Goal: Transaction & Acquisition: Purchase product/service

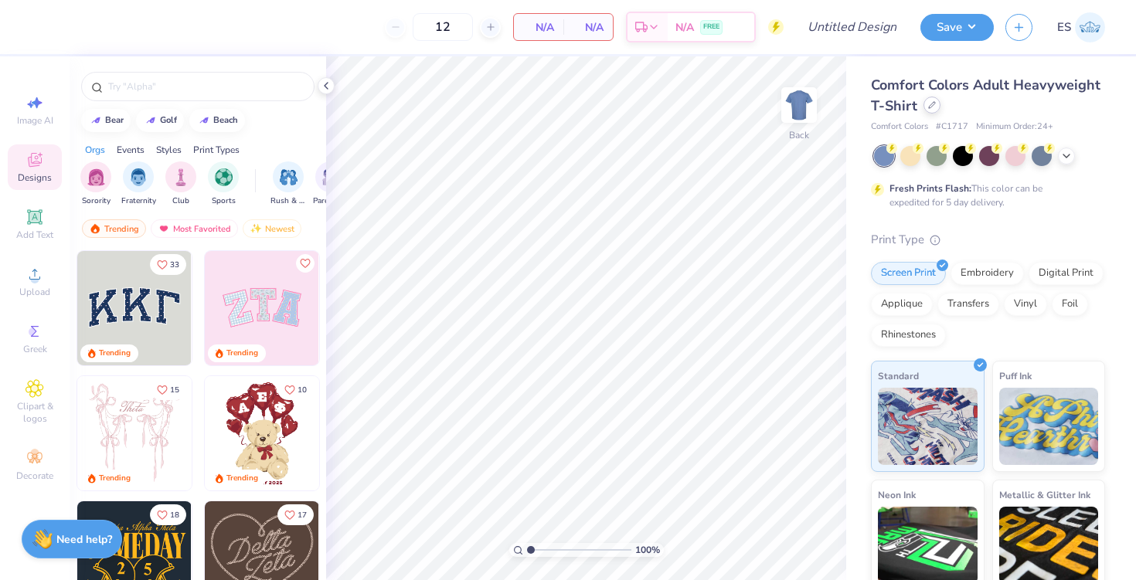
click at [933, 107] on icon at bounding box center [932, 105] width 8 height 8
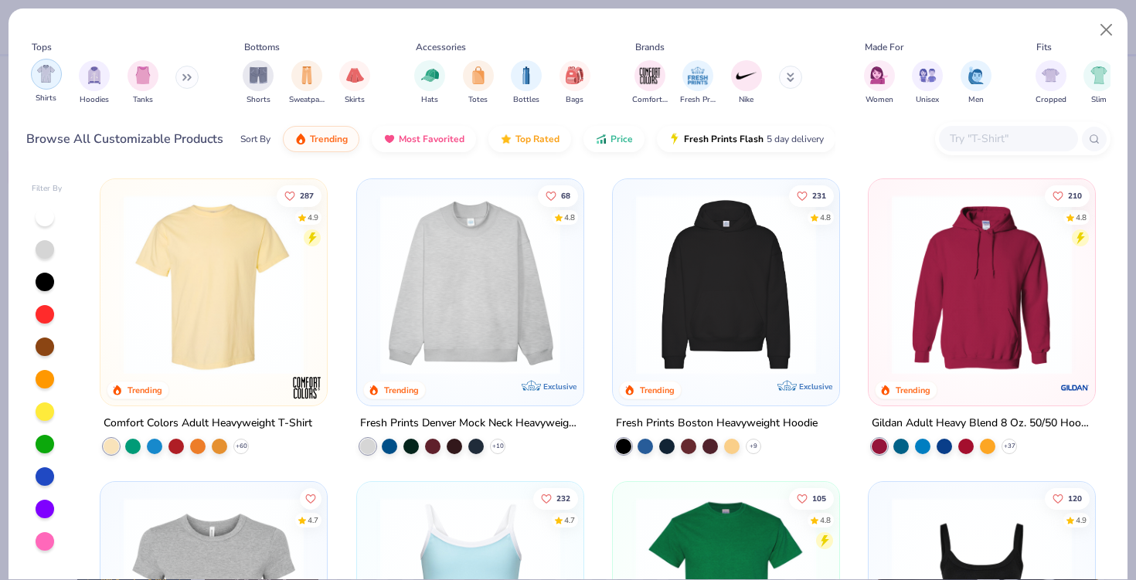
click at [43, 84] on div "filter for Shirts" at bounding box center [46, 74] width 31 height 31
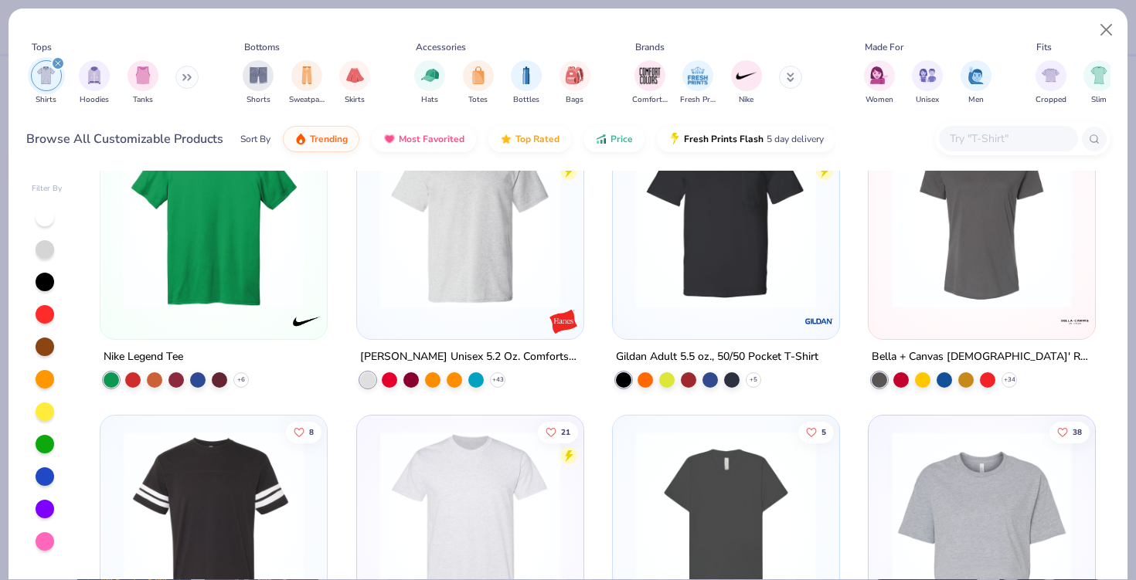
scroll to position [2210, 0]
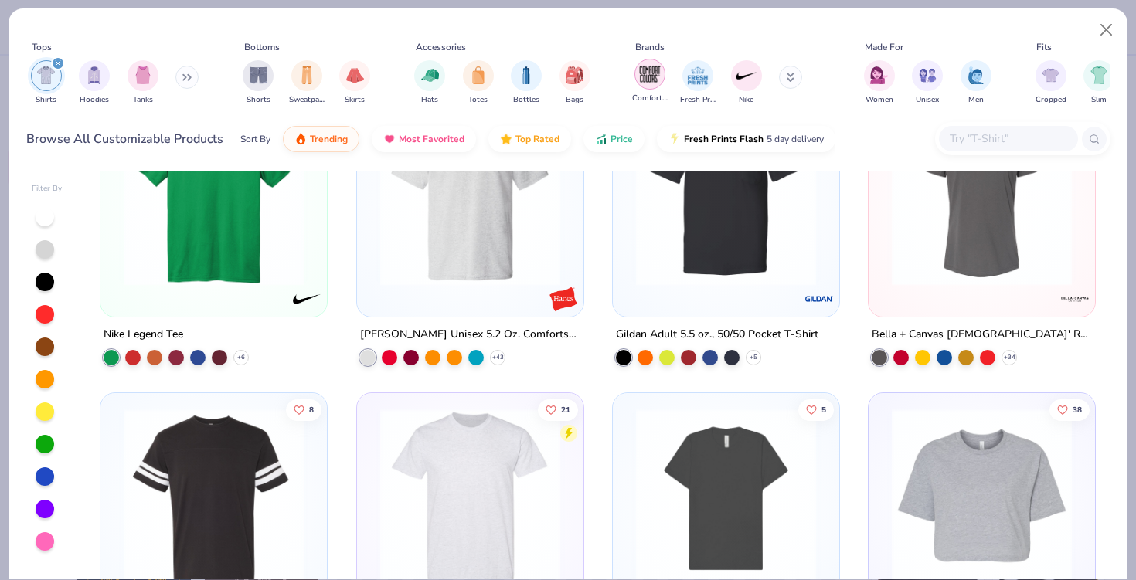
click at [641, 75] on img "filter for Comfort Colors" at bounding box center [649, 74] width 23 height 23
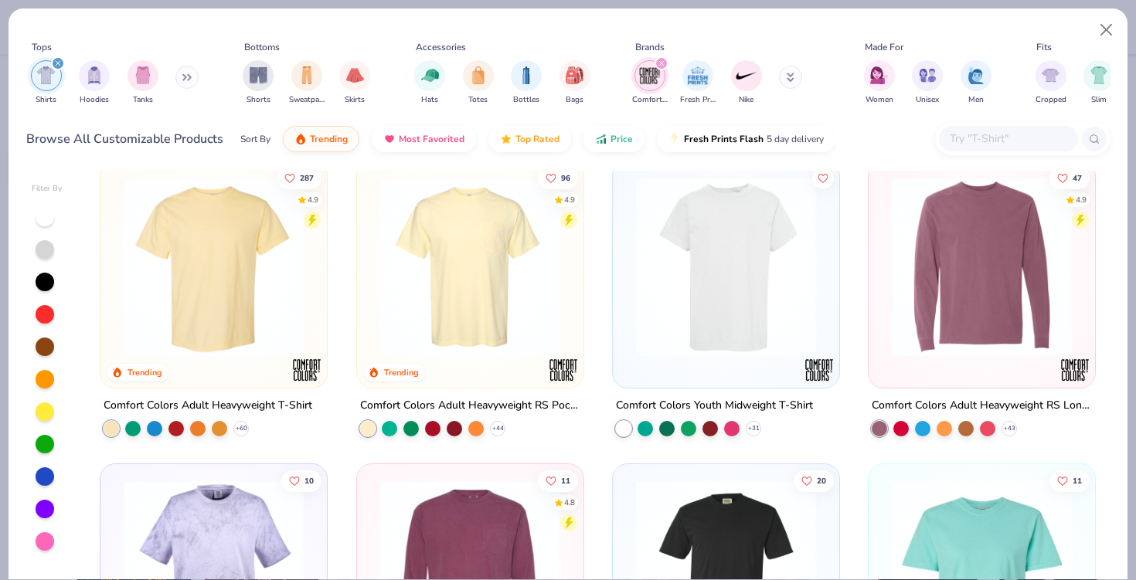
scroll to position [16, 0]
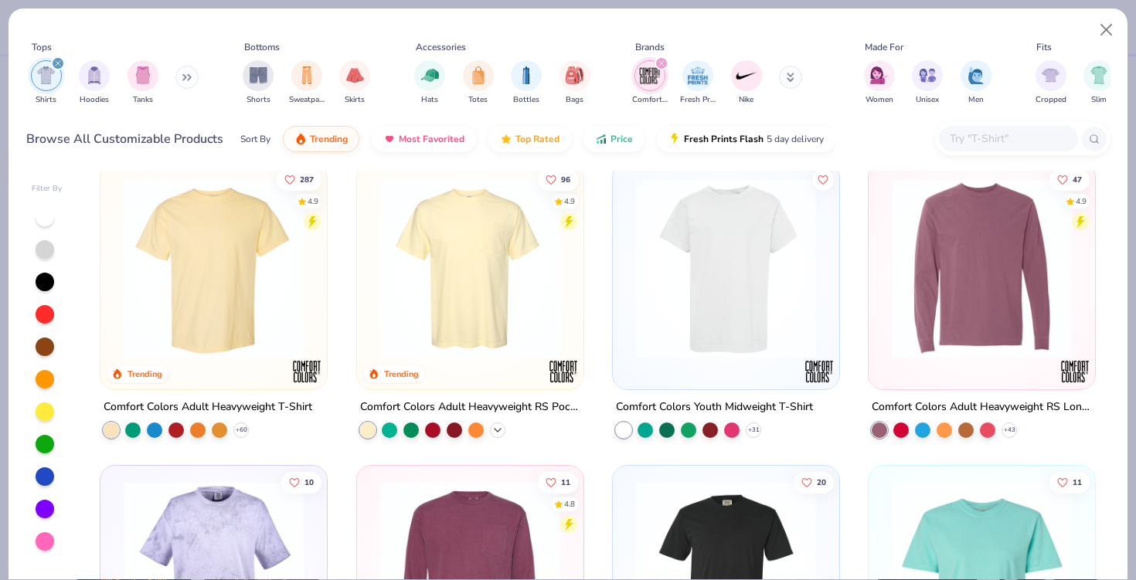
click at [498, 430] on icon at bounding box center [497, 430] width 12 height 12
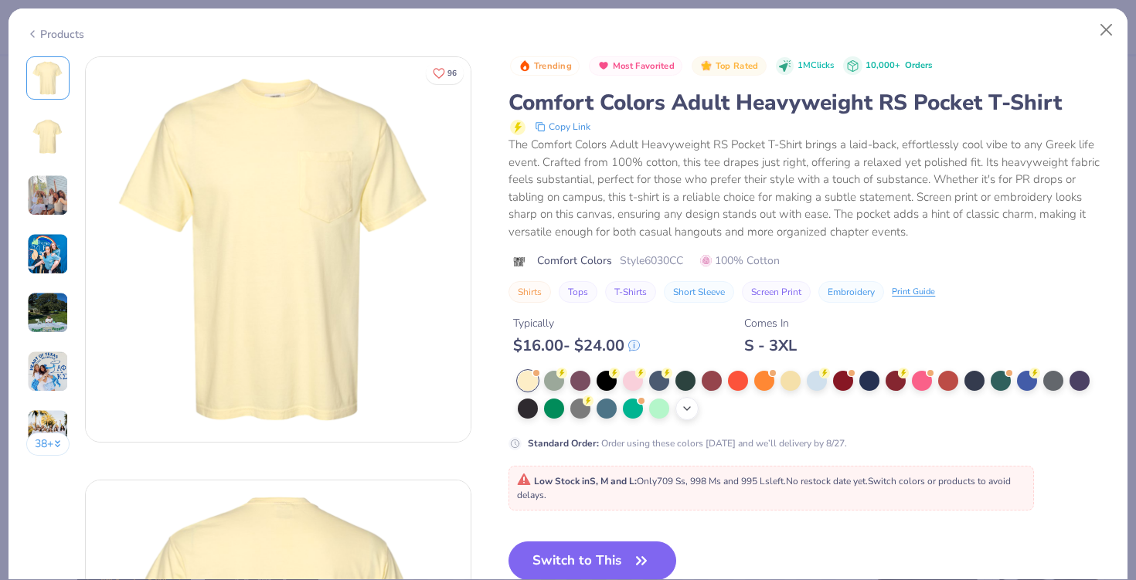
click at [675, 411] on div "+ 22" at bounding box center [686, 408] width 23 height 23
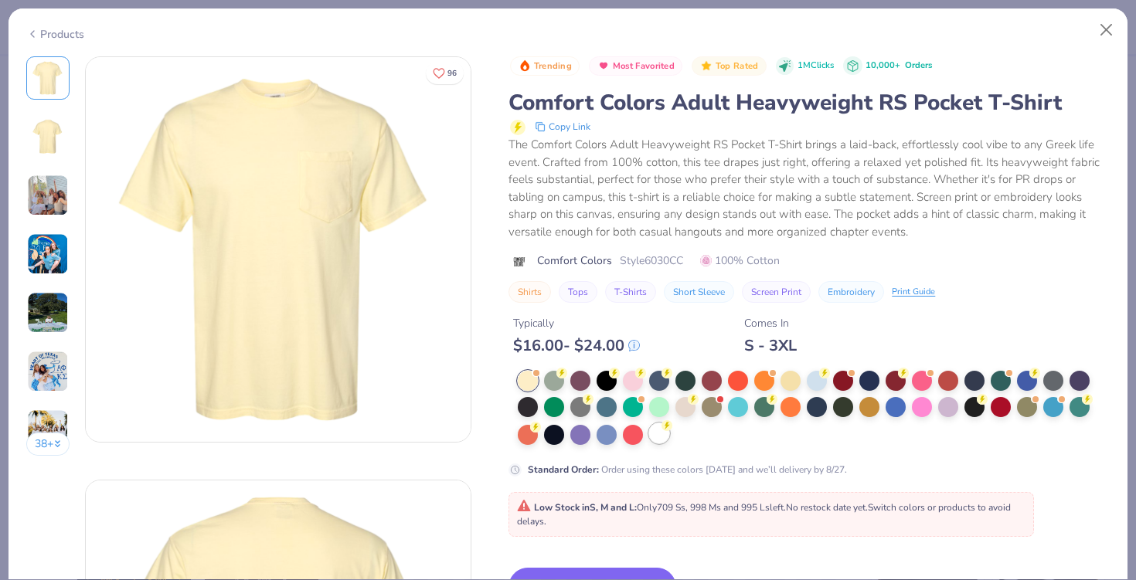
click at [659, 432] on div at bounding box center [659, 433] width 20 height 20
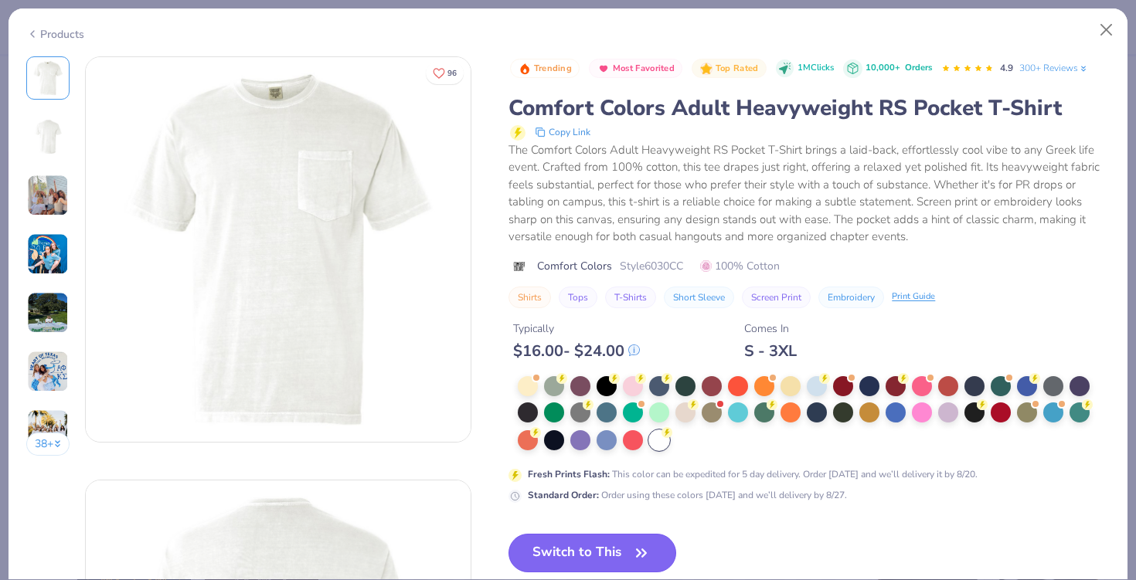
click at [602, 567] on button "Switch to This" at bounding box center [592, 553] width 168 height 39
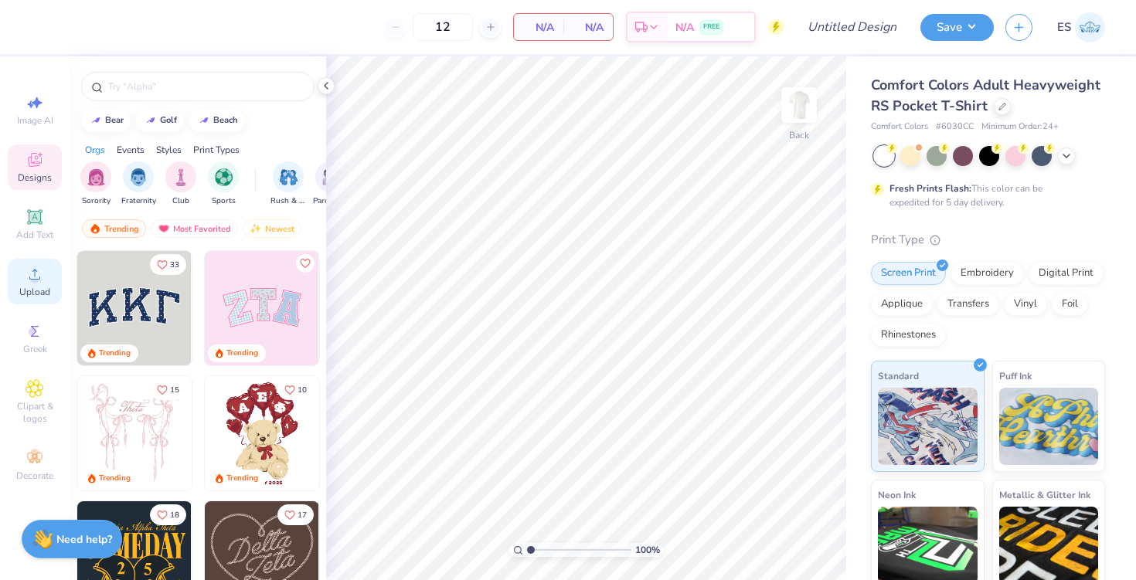
click at [38, 300] on div "Upload" at bounding box center [35, 282] width 54 height 46
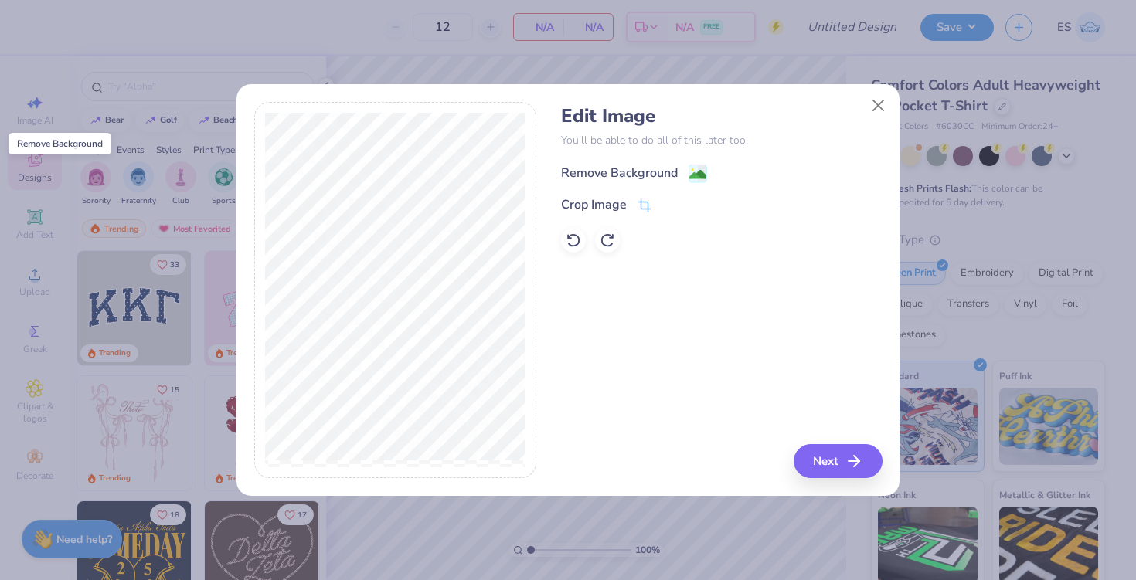
click at [695, 167] on image at bounding box center [697, 174] width 17 height 17
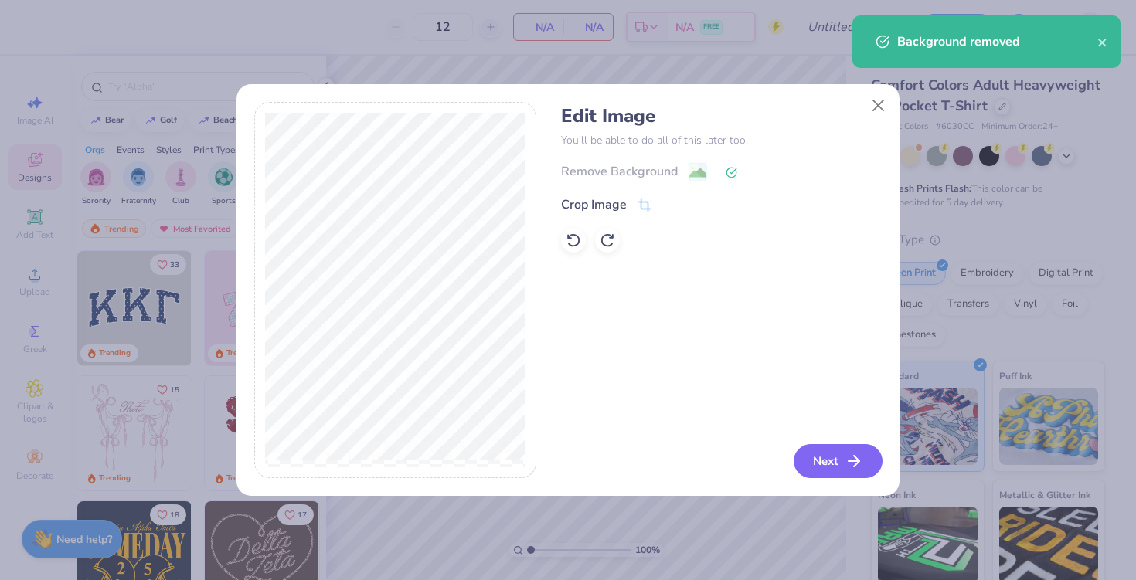
click at [825, 465] on button "Next" at bounding box center [837, 461] width 89 height 34
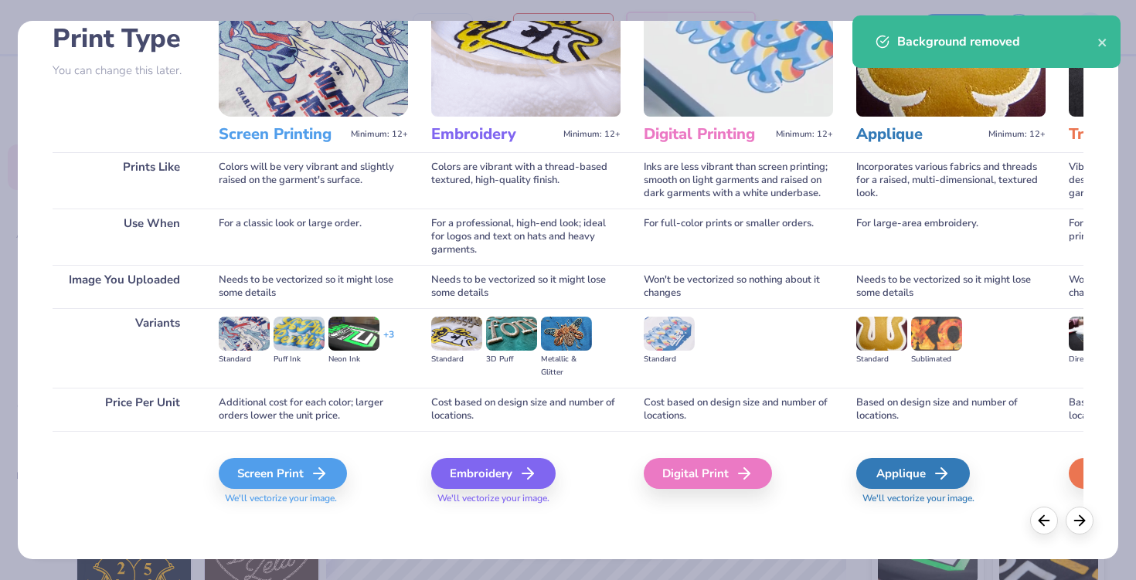
scroll to position [113, 0]
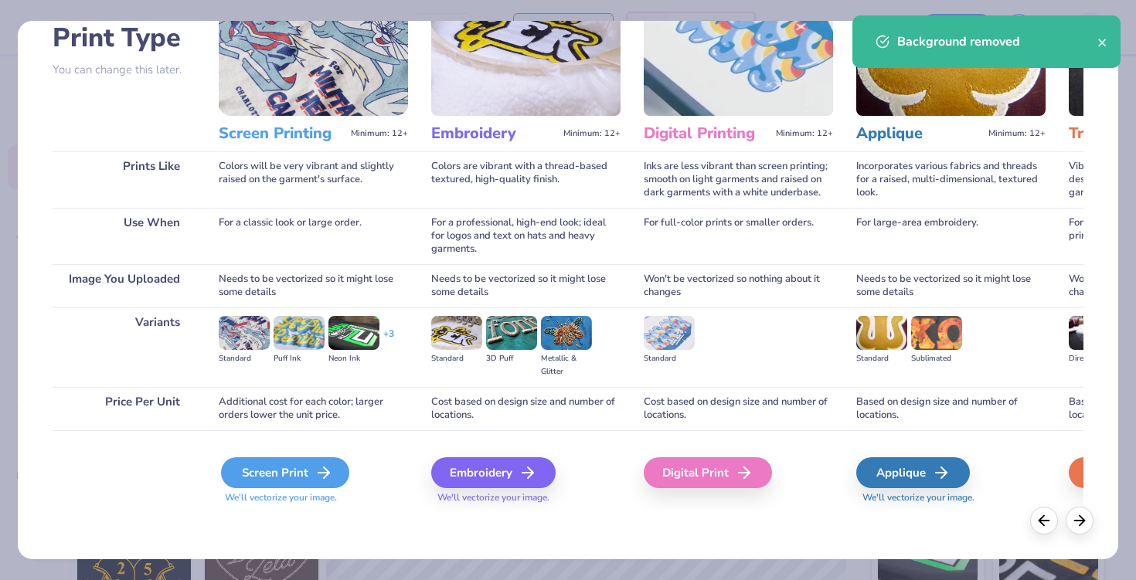
click at [280, 472] on div "Screen Print" at bounding box center [285, 472] width 128 height 31
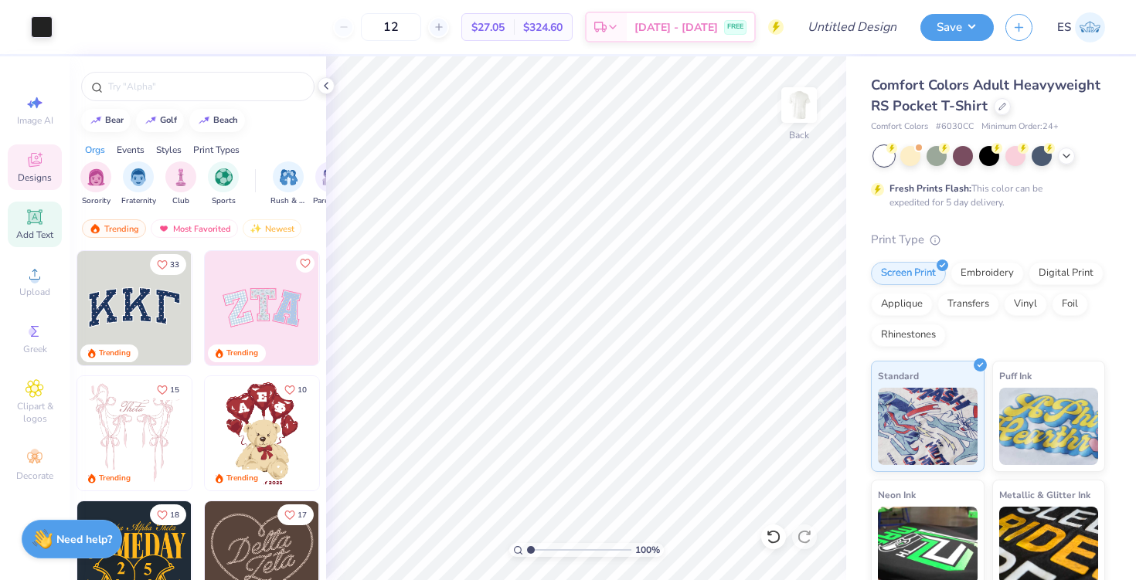
click at [33, 212] on icon at bounding box center [35, 217] width 12 height 12
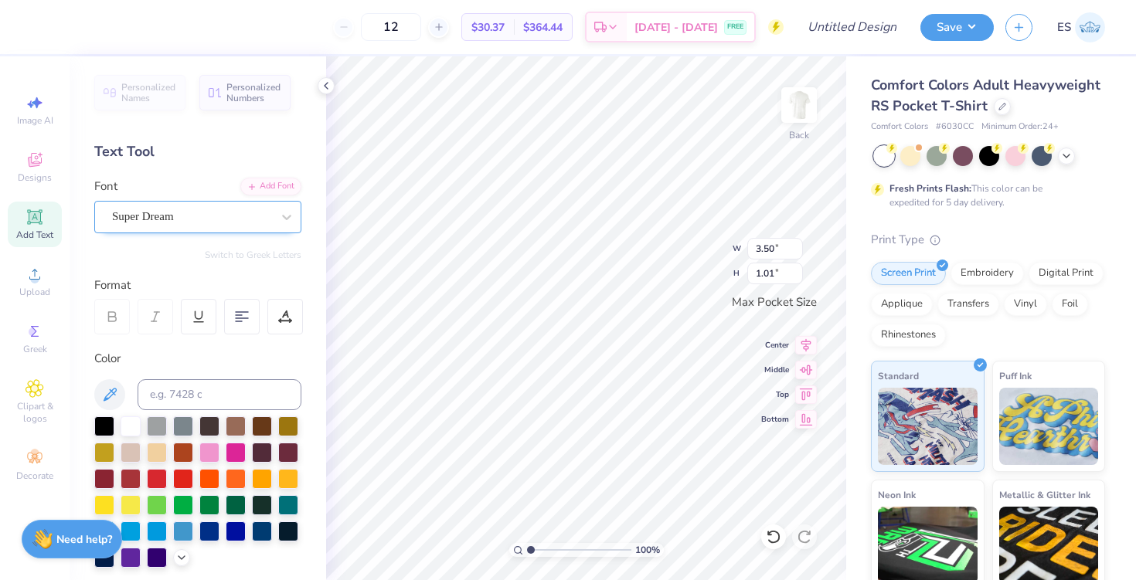
click at [250, 219] on div "Super Dream" at bounding box center [191, 217] width 162 height 24
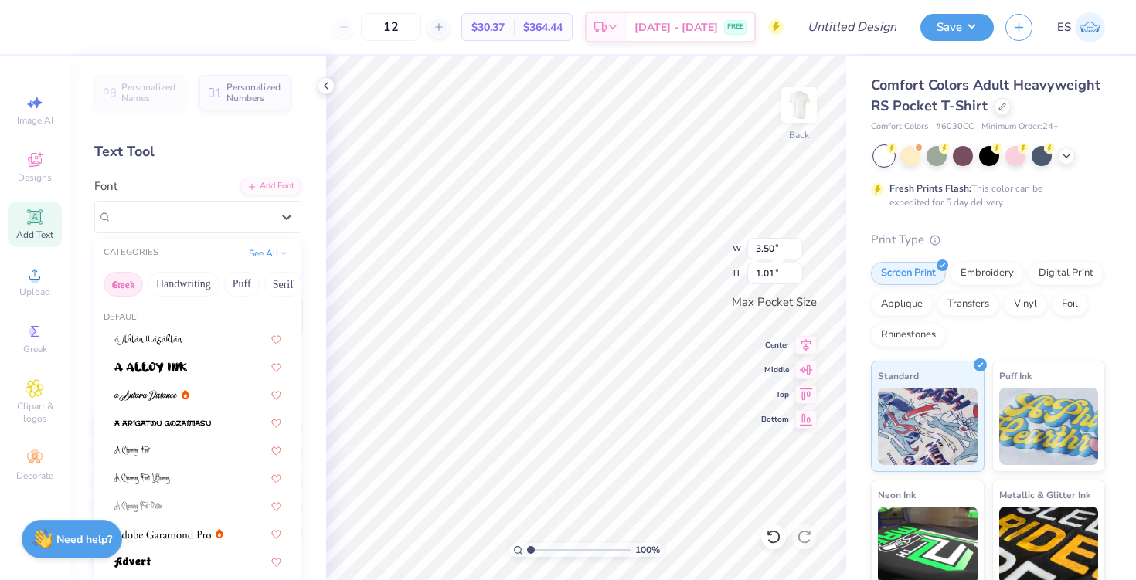
click at [122, 277] on button "Greek" at bounding box center [123, 284] width 39 height 25
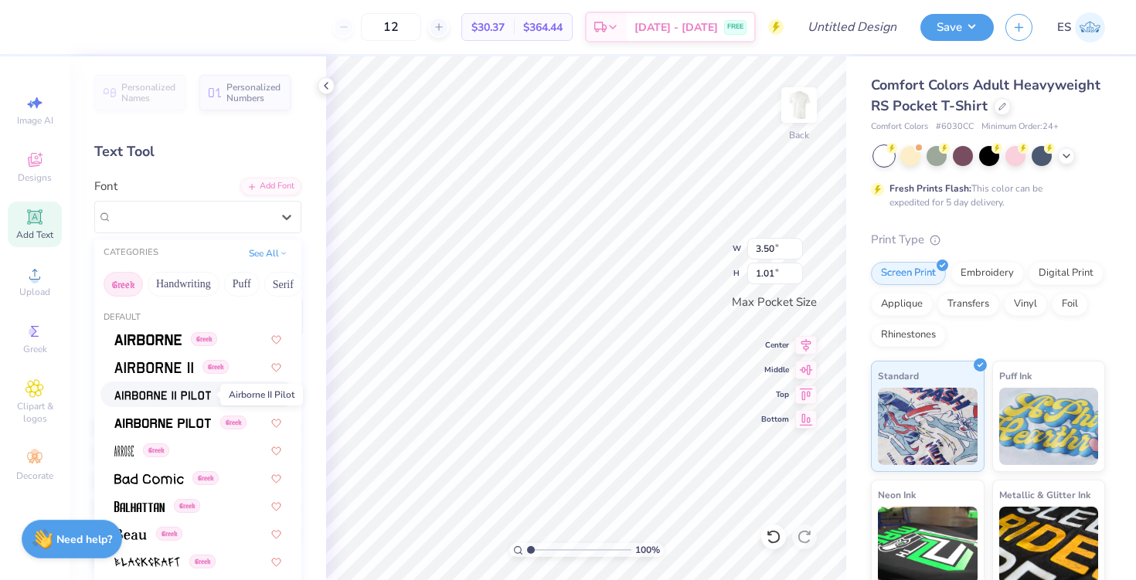
click at [158, 390] on img at bounding box center [162, 395] width 97 height 11
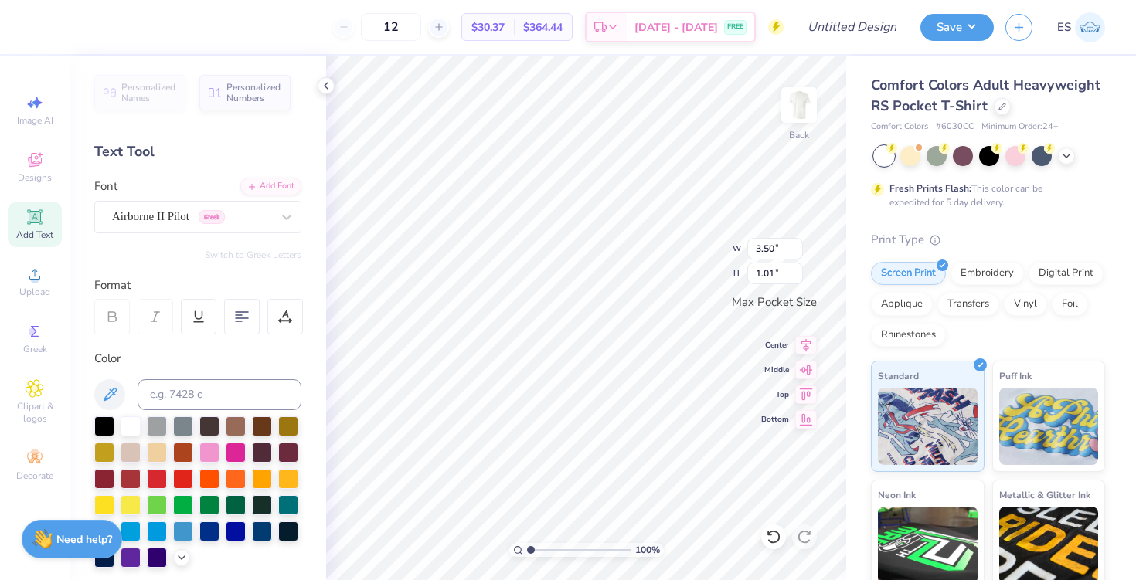
type input "3.28"
type input "1.06"
type textarea "B"
type textarea "brothers"
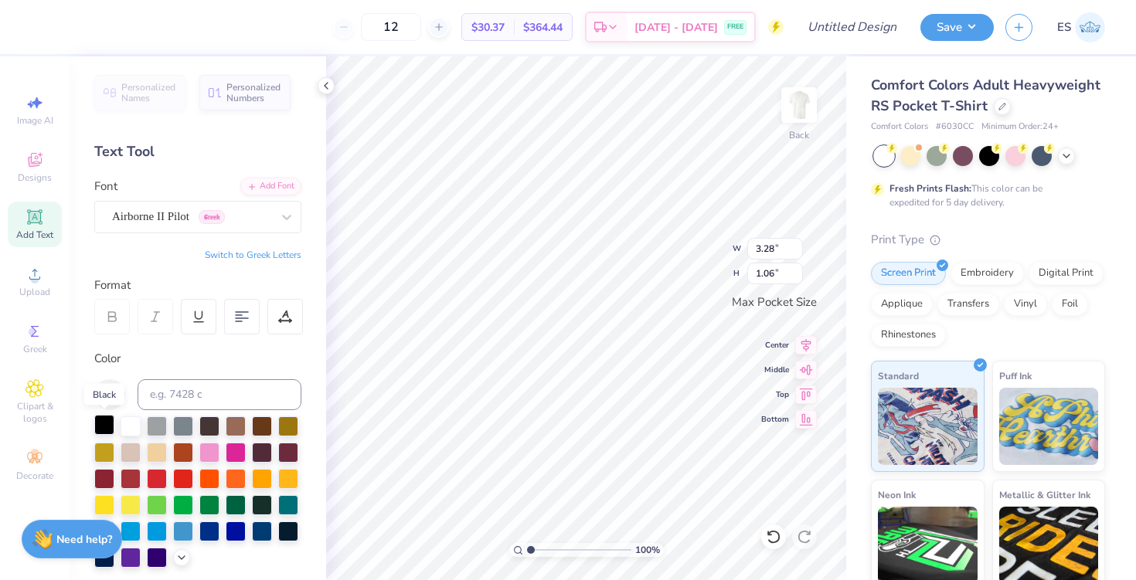
click at [104, 424] on div at bounding box center [104, 425] width 20 height 20
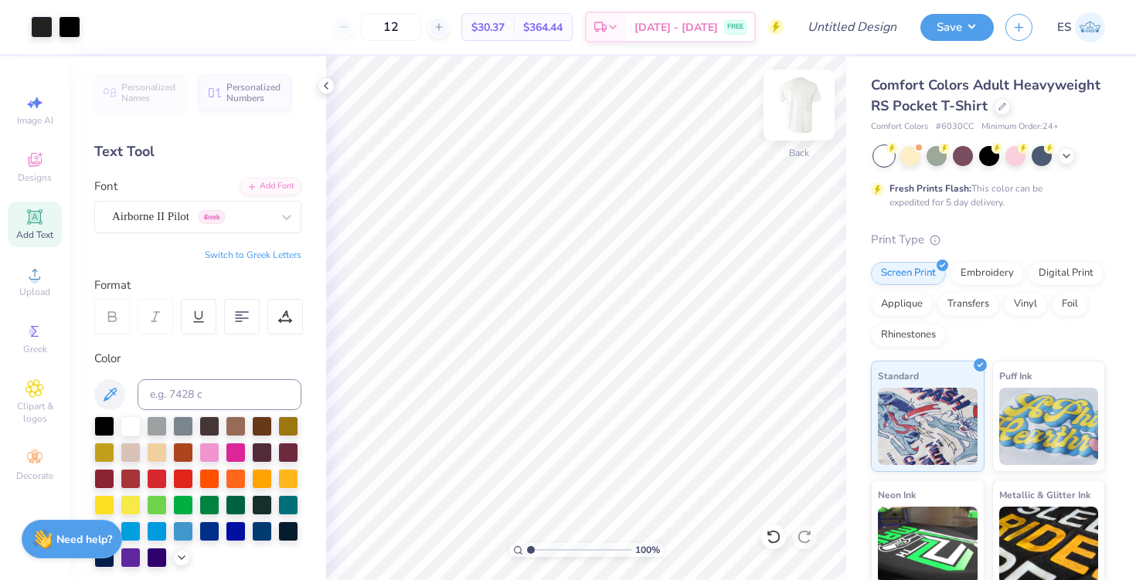
click at [803, 108] on img at bounding box center [799, 105] width 62 height 62
click at [36, 225] on icon at bounding box center [34, 217] width 19 height 19
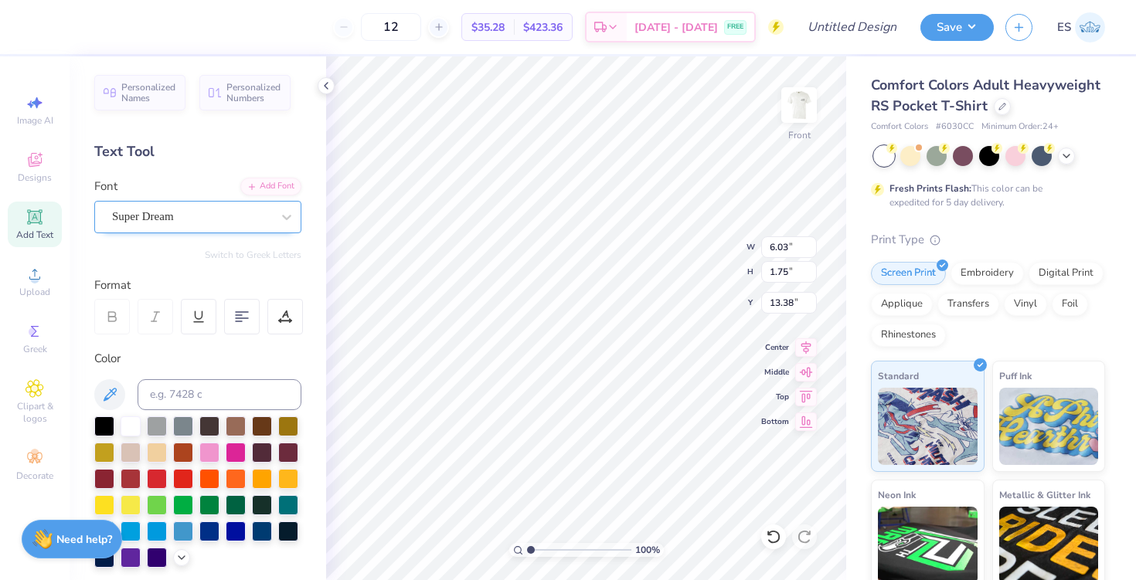
click at [166, 219] on div "Super Dream" at bounding box center [191, 217] width 162 height 24
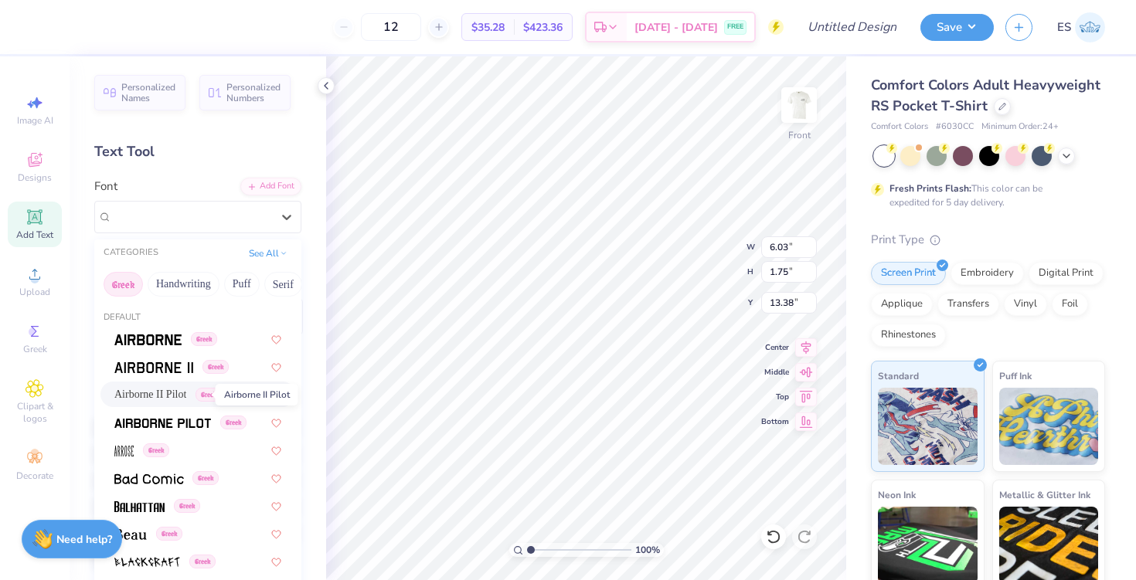
click at [182, 396] on span "Airborne II Pilot" at bounding box center [150, 394] width 72 height 16
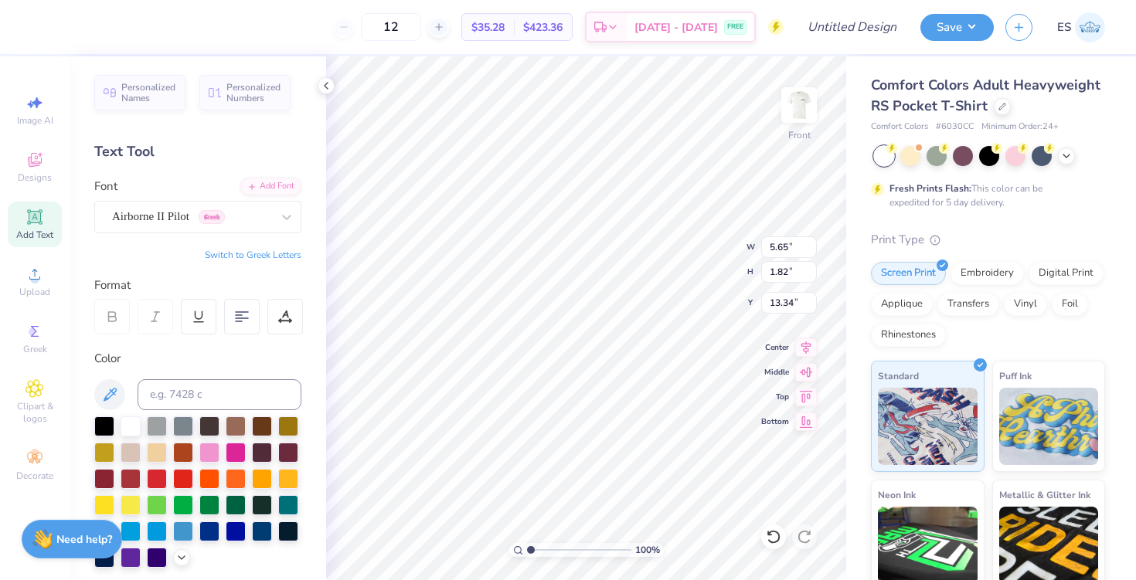
type input "5.65"
type input "1.82"
type input "13.34"
click at [259, 532] on div at bounding box center [262, 530] width 20 height 20
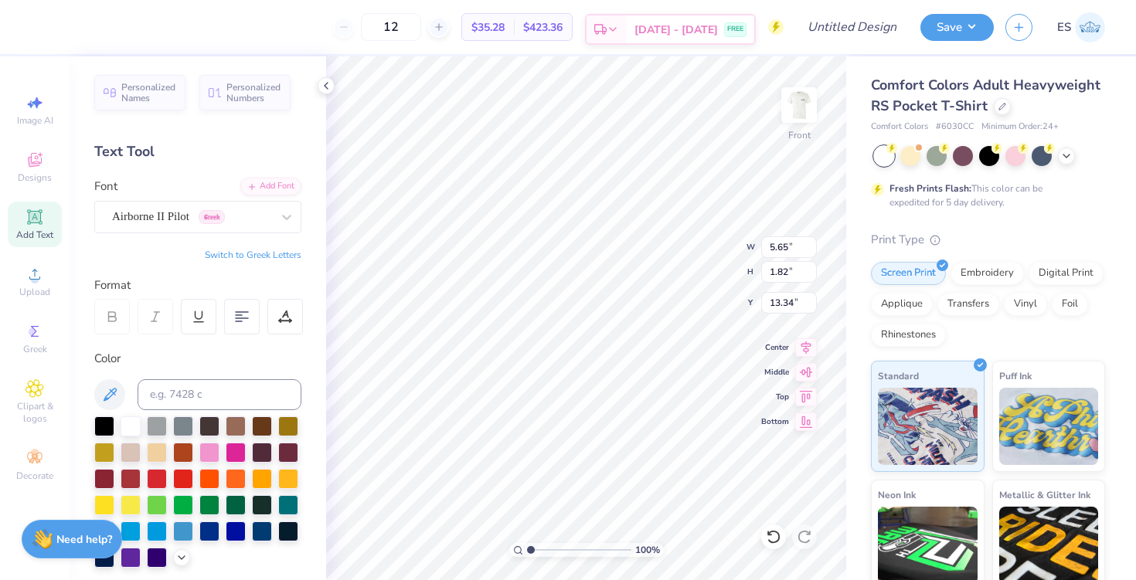
type textarea "DST charity bash [DATE] [US_STATE]"
click at [240, 319] on icon at bounding box center [242, 317] width 14 height 14
type input "6.10"
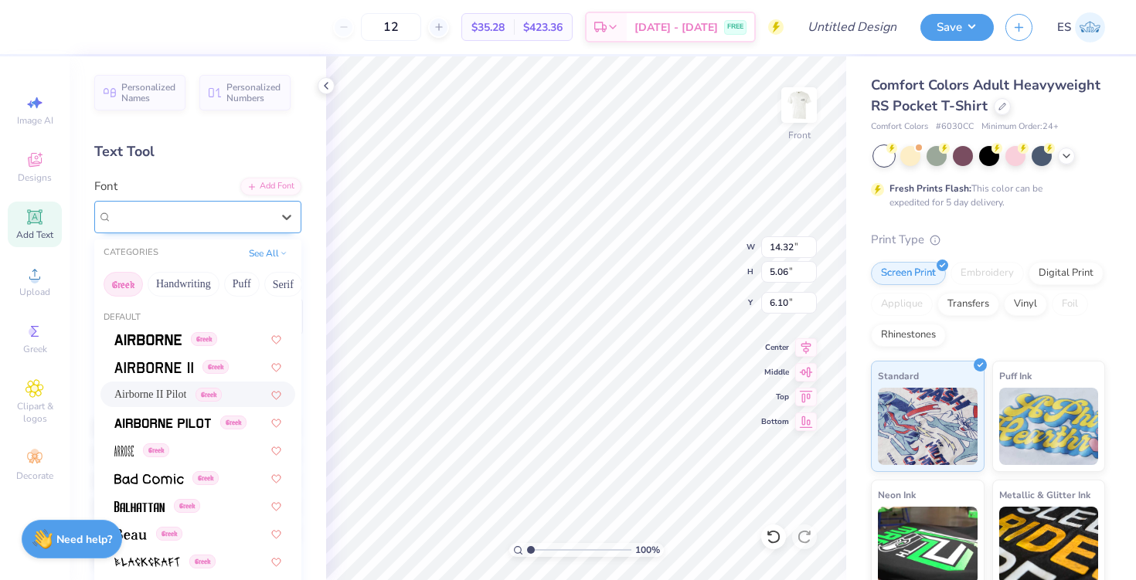
click at [173, 205] on div "Airborne II Pilot Greek" at bounding box center [191, 217] width 162 height 24
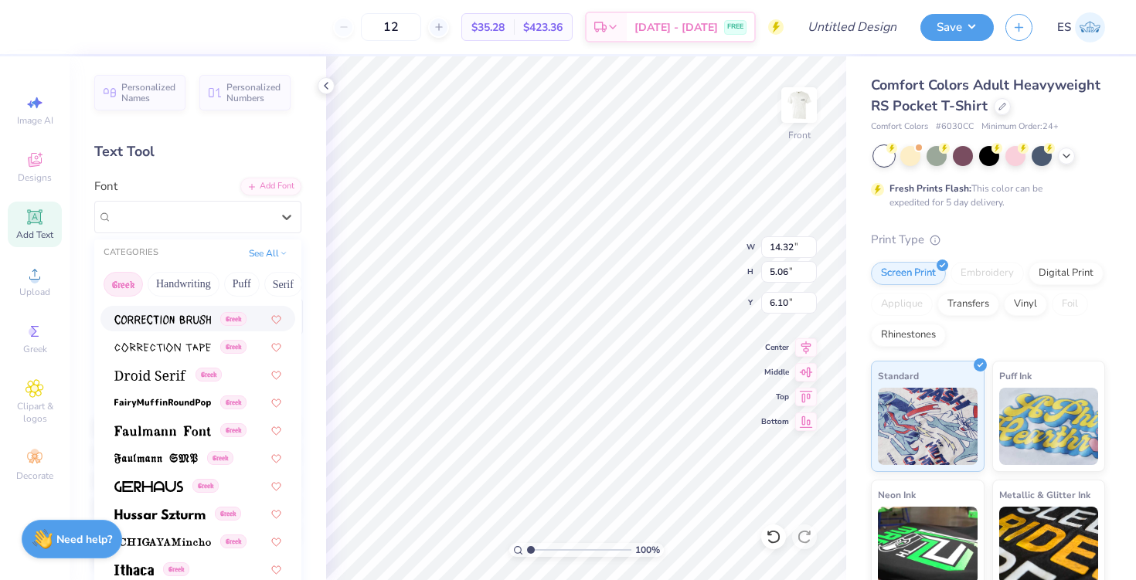
scroll to position [441, 0]
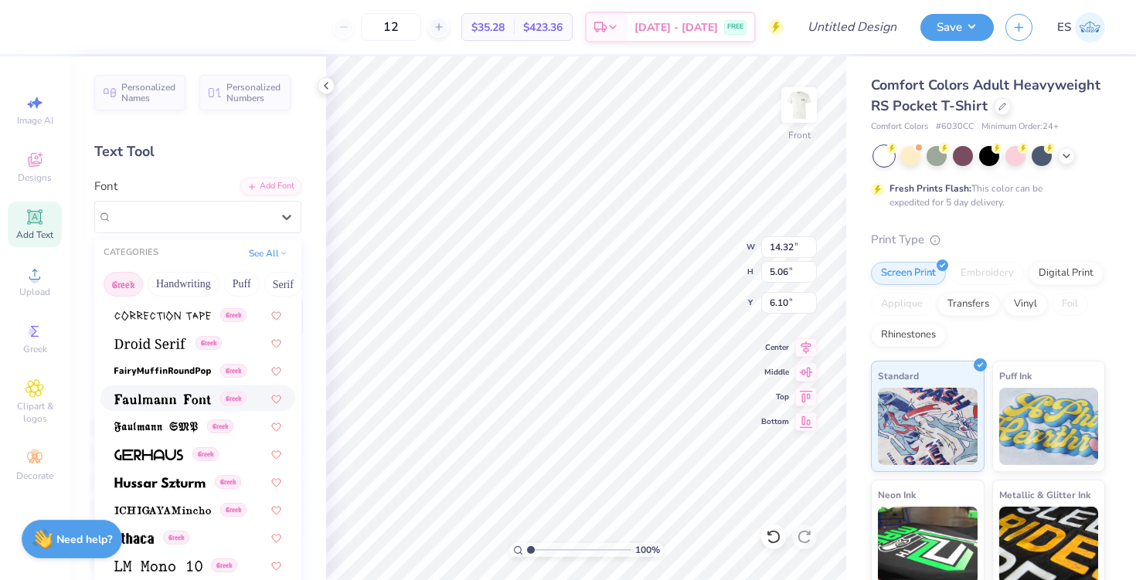
click at [206, 407] on div "Greek" at bounding box center [197, 398] width 195 height 25
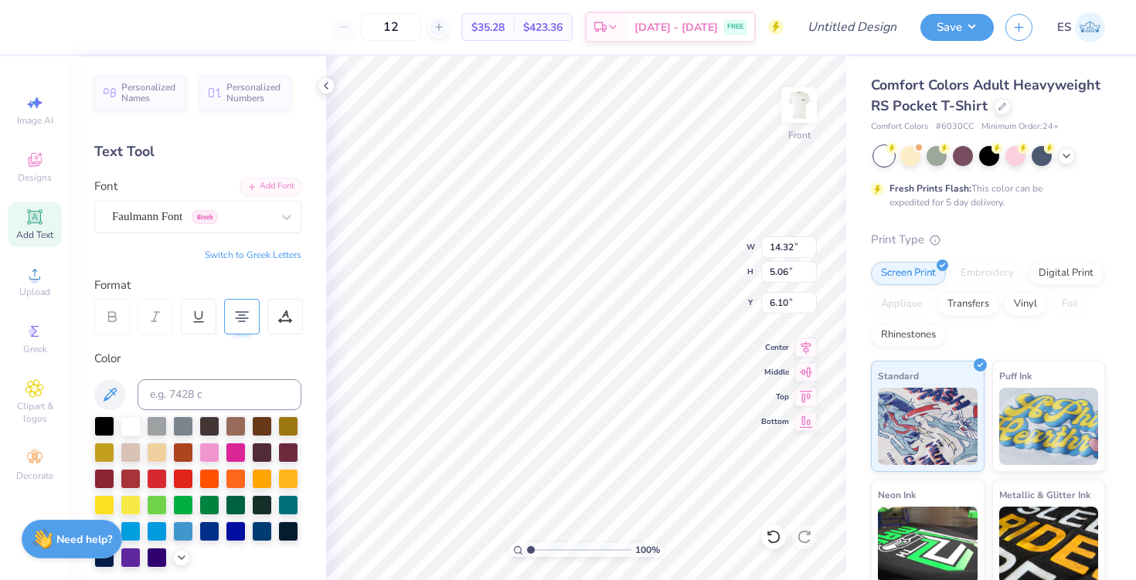
type input "12.50"
type input "5.40"
type input "5.93"
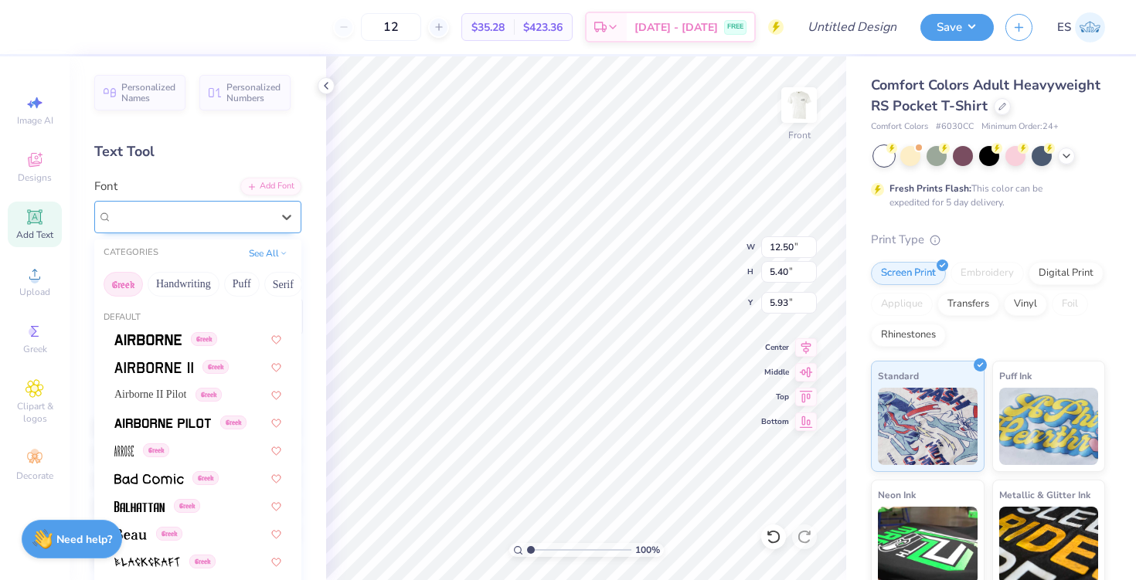
click at [228, 206] on div at bounding box center [191, 216] width 159 height 21
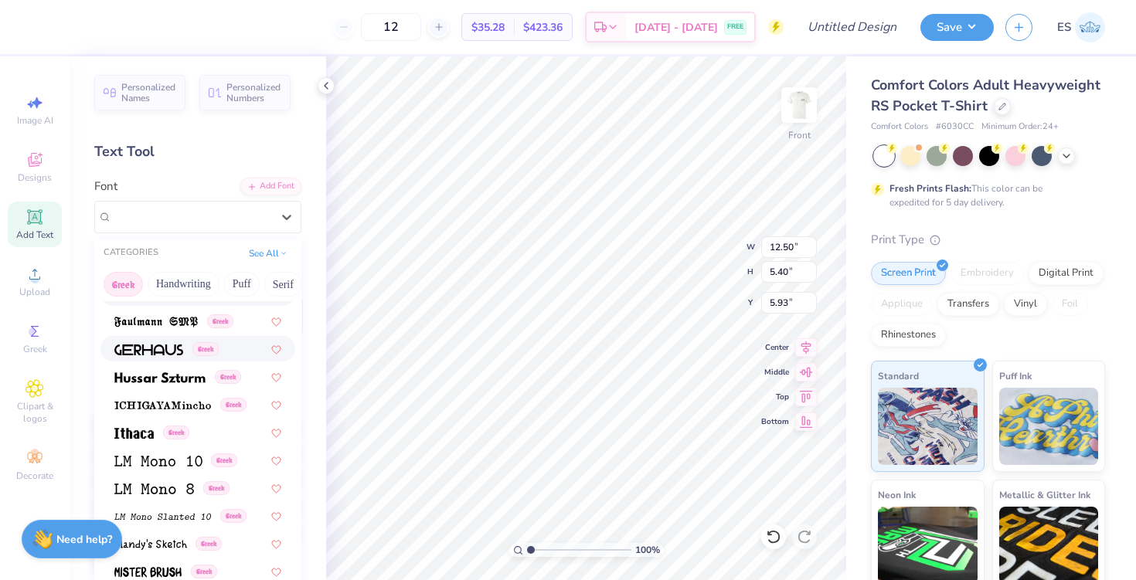
scroll to position [547, 0]
click at [197, 386] on div "Greek" at bounding box center [197, 375] width 195 height 25
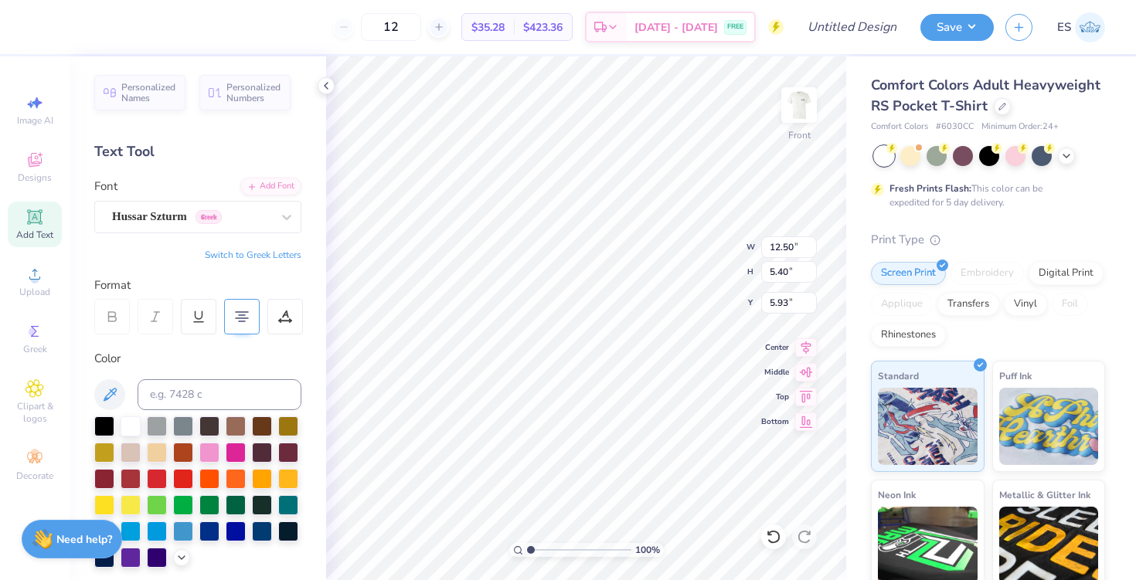
type input "14.28"
type input "5.79"
type input "5.73"
type textarea "DST CHARITY BASH [DATE] [US_STATE]"
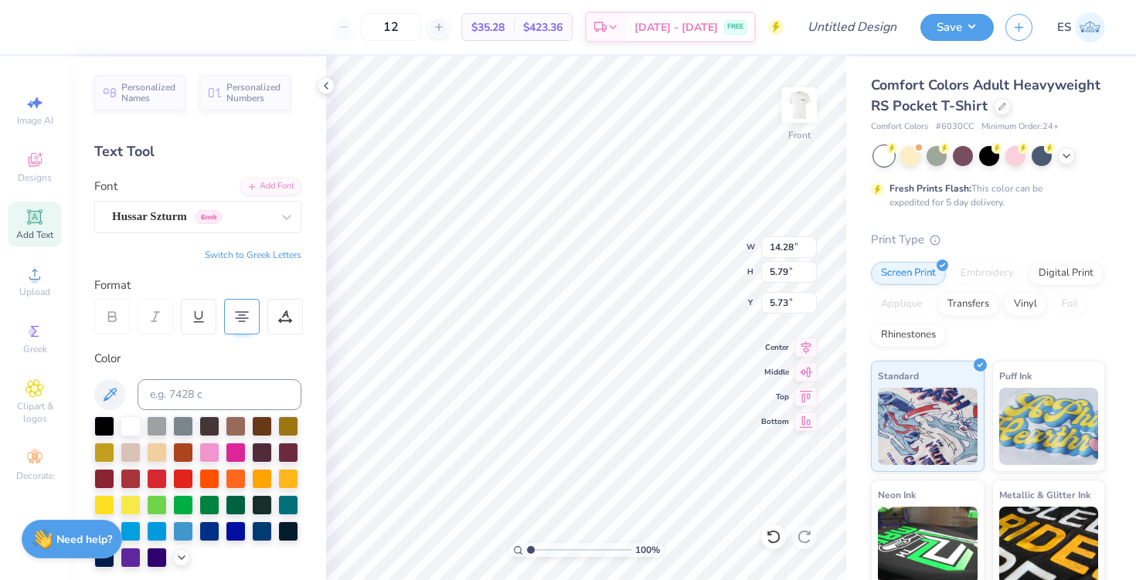
scroll to position [2, 2]
click at [212, 532] on div at bounding box center [209, 530] width 20 height 20
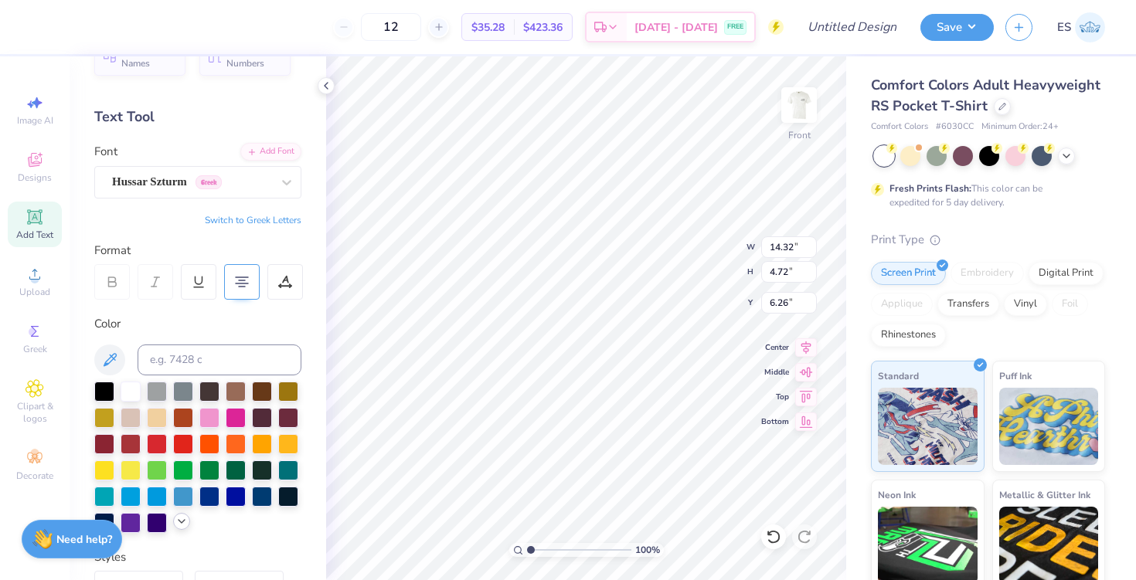
click at [184, 525] on icon at bounding box center [181, 521] width 12 height 12
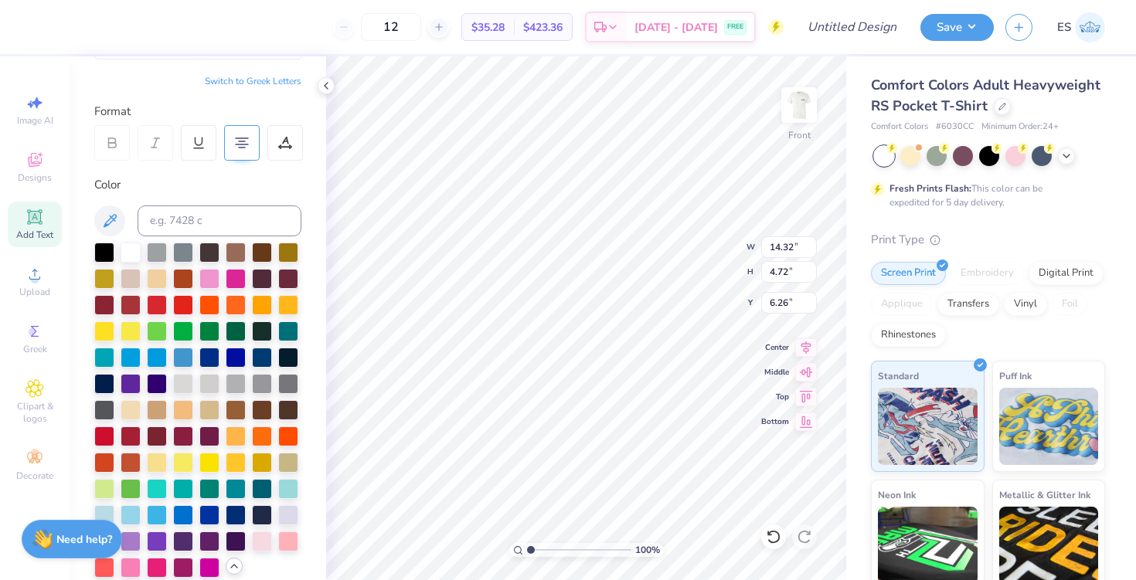
scroll to position [212, 0]
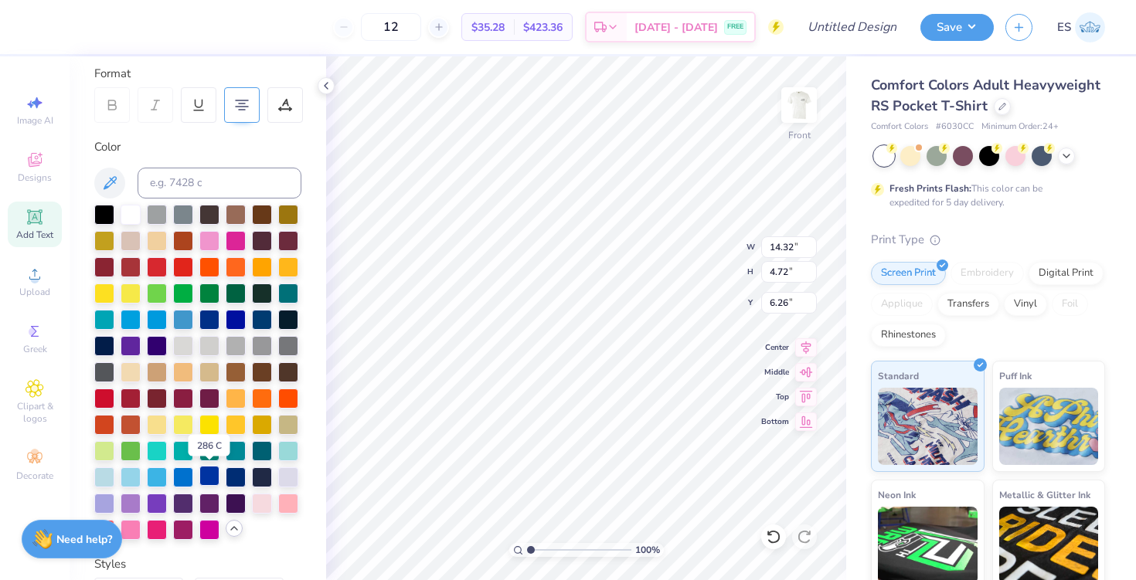
click at [210, 472] on div at bounding box center [209, 476] width 20 height 20
click at [796, 100] on img at bounding box center [799, 105] width 62 height 62
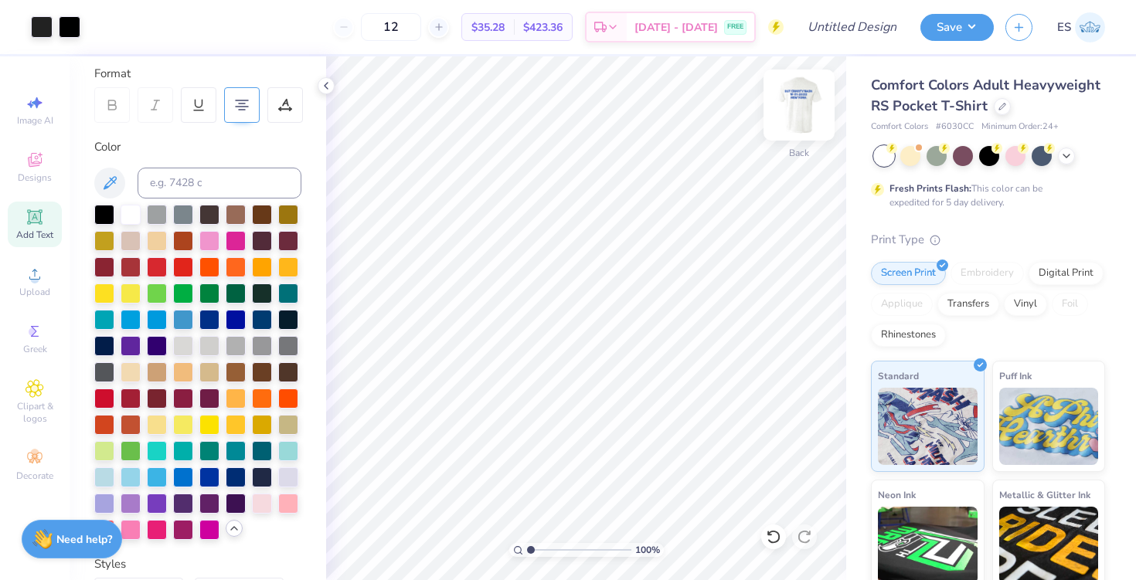
click at [798, 104] on img at bounding box center [799, 105] width 62 height 62
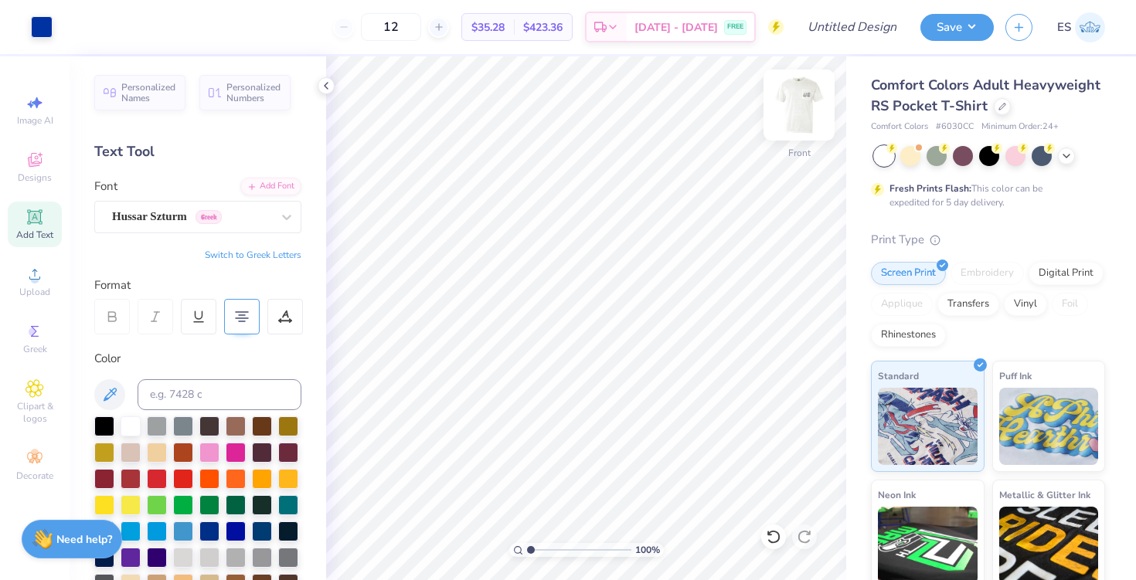
click at [804, 100] on img at bounding box center [799, 105] width 62 height 62
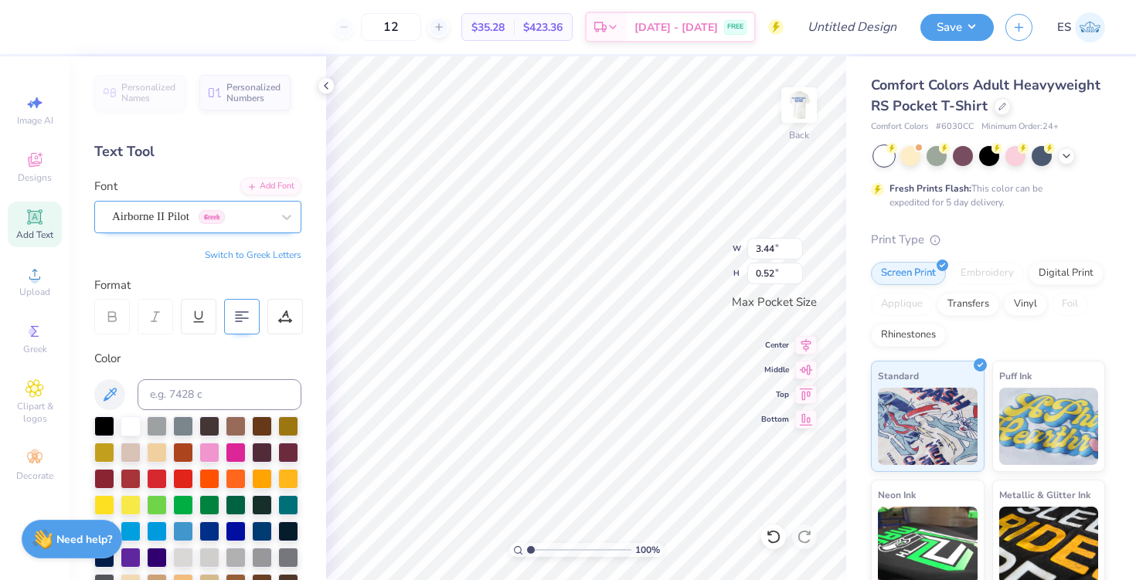
click at [245, 213] on div "Airborne II Pilot Greek" at bounding box center [191, 217] width 162 height 24
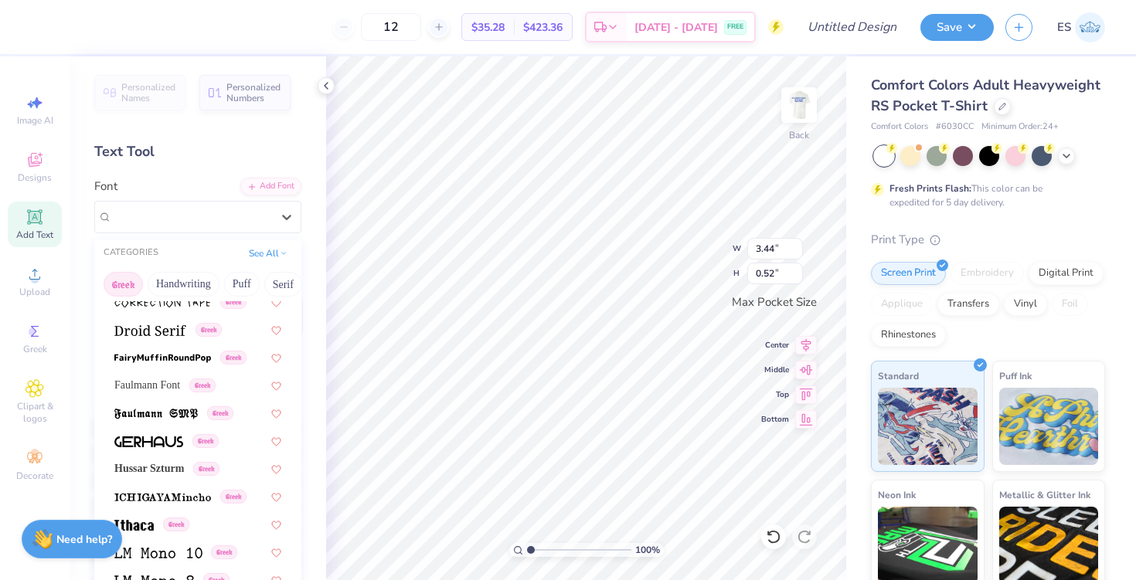
scroll to position [448, 0]
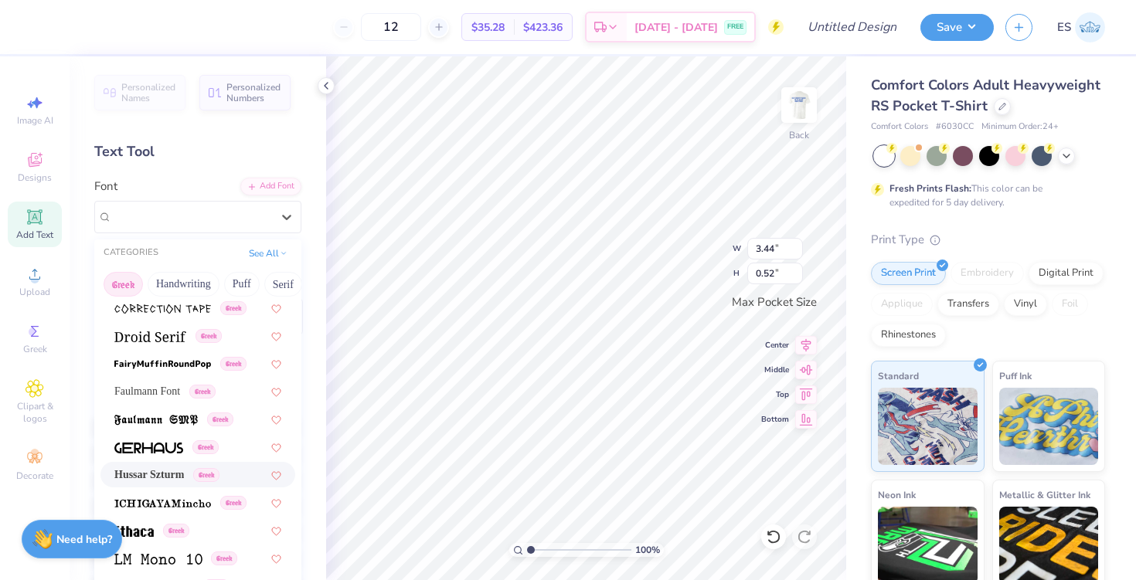
click at [184, 470] on span "Hussar Szturm" at bounding box center [149, 475] width 70 height 16
type input "3.12"
type input "0.64"
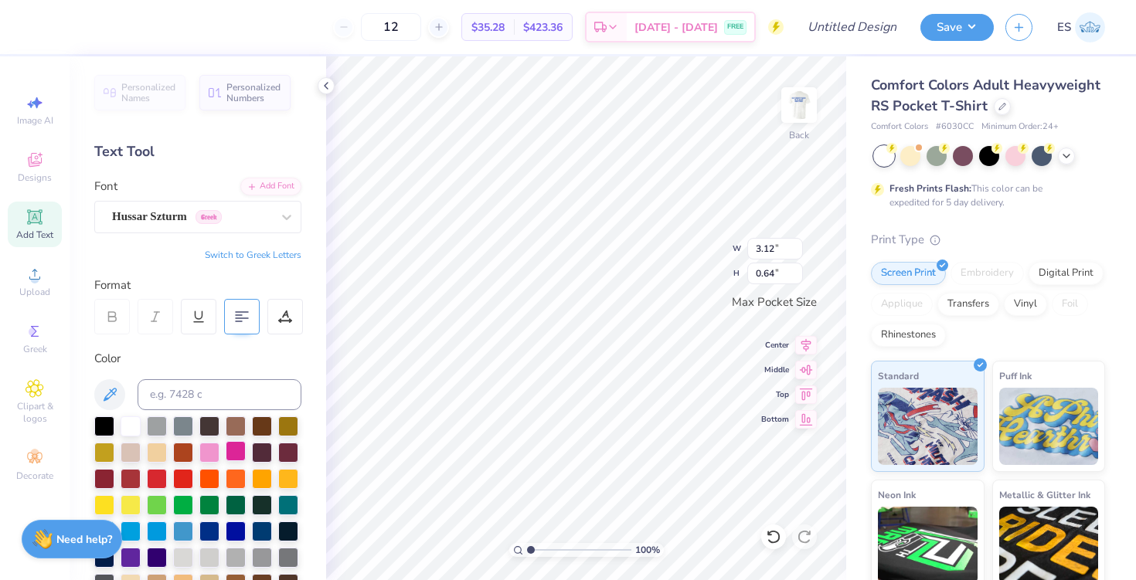
scroll to position [0, 0]
type textarea "BROTHERS"
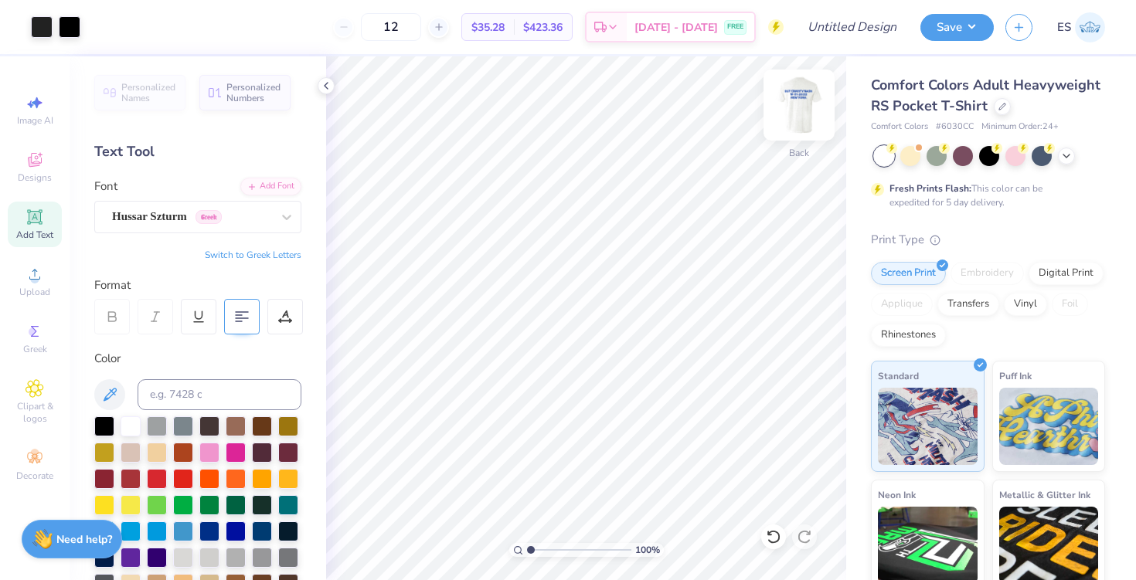
click at [795, 117] on img at bounding box center [799, 105] width 62 height 62
click at [795, 117] on img at bounding box center [798, 105] width 31 height 31
type textarea "DST Charity Bash [DATE] [US_STATE]"
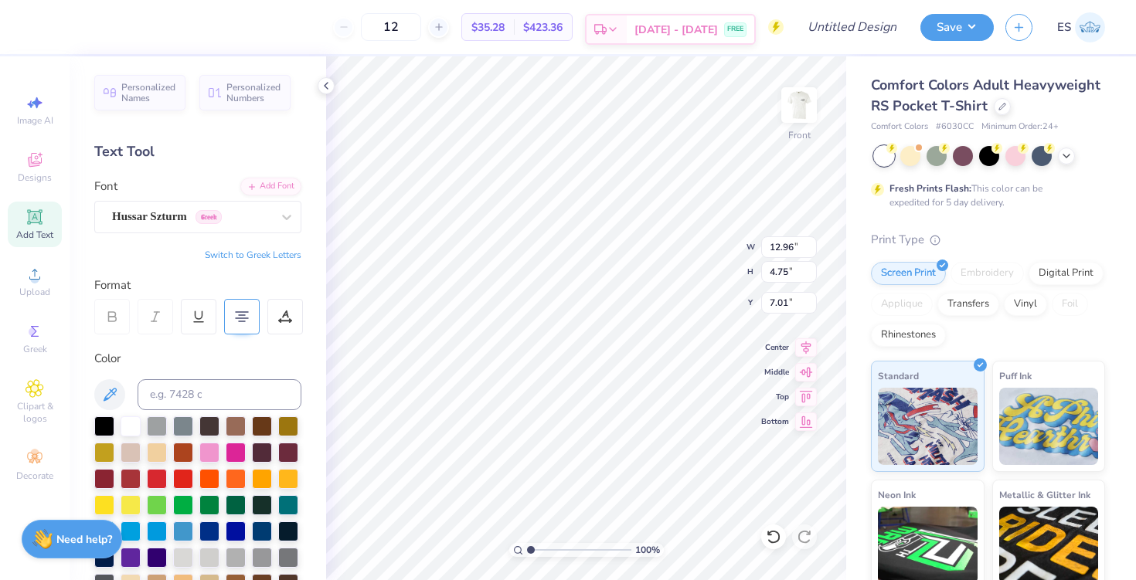
type input "7.01"
click at [263, 534] on div at bounding box center [262, 530] width 20 height 20
click at [329, 80] on icon at bounding box center [326, 86] width 12 height 12
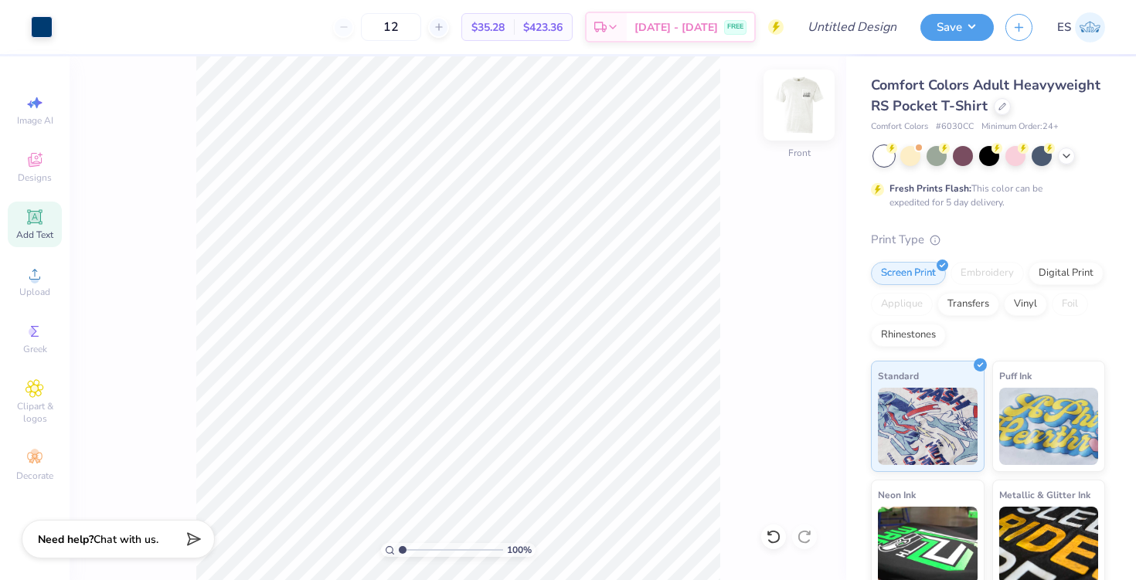
click at [796, 109] on img at bounding box center [799, 105] width 62 height 62
